Goal: Navigation & Orientation: Go to known website

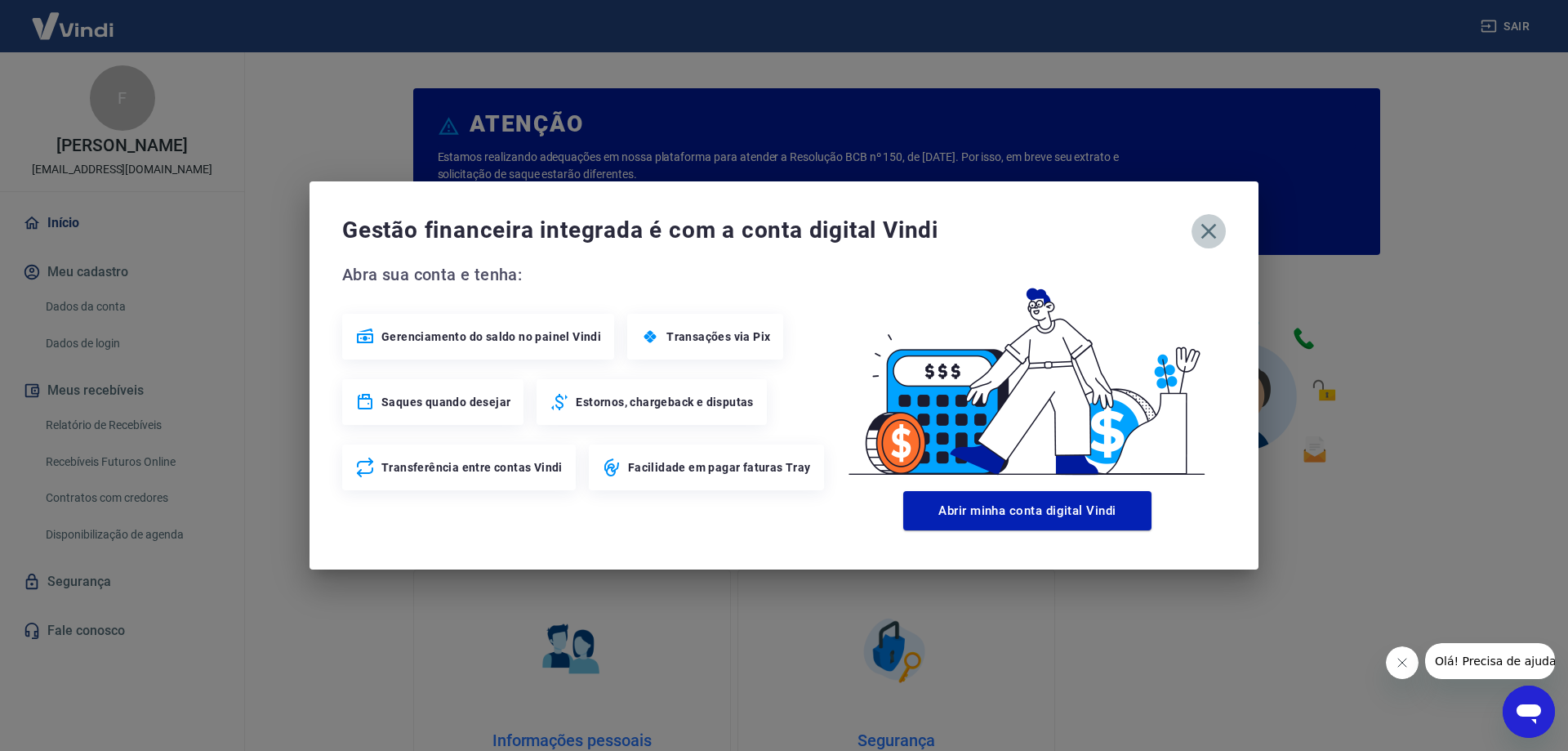
click at [1211, 228] on icon "button" at bounding box center [1209, 232] width 16 height 16
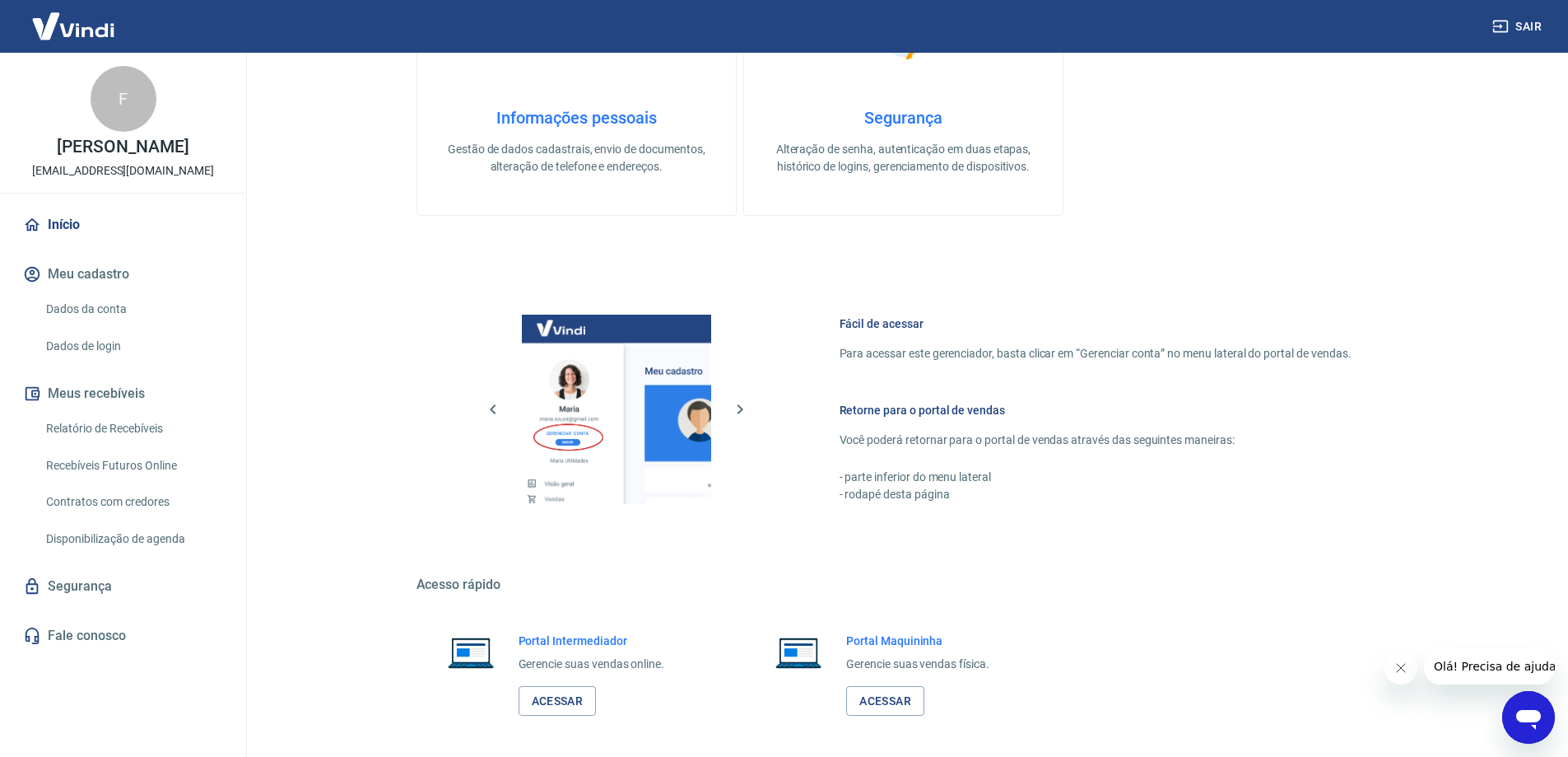
scroll to position [698, 0]
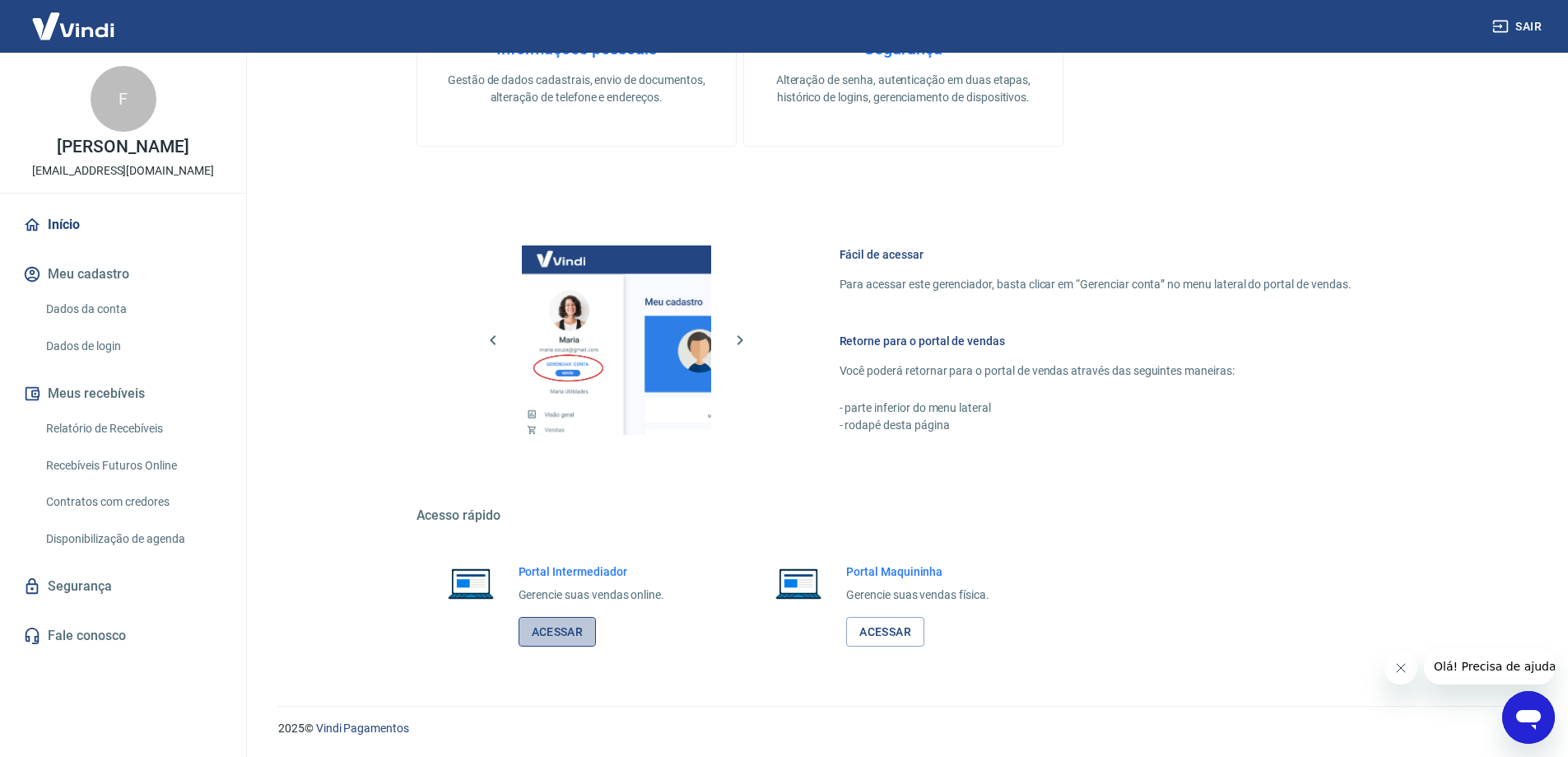
click at [570, 624] on link "Acessar" at bounding box center [558, 632] width 78 height 30
